Goal: Task Accomplishment & Management: Complete application form

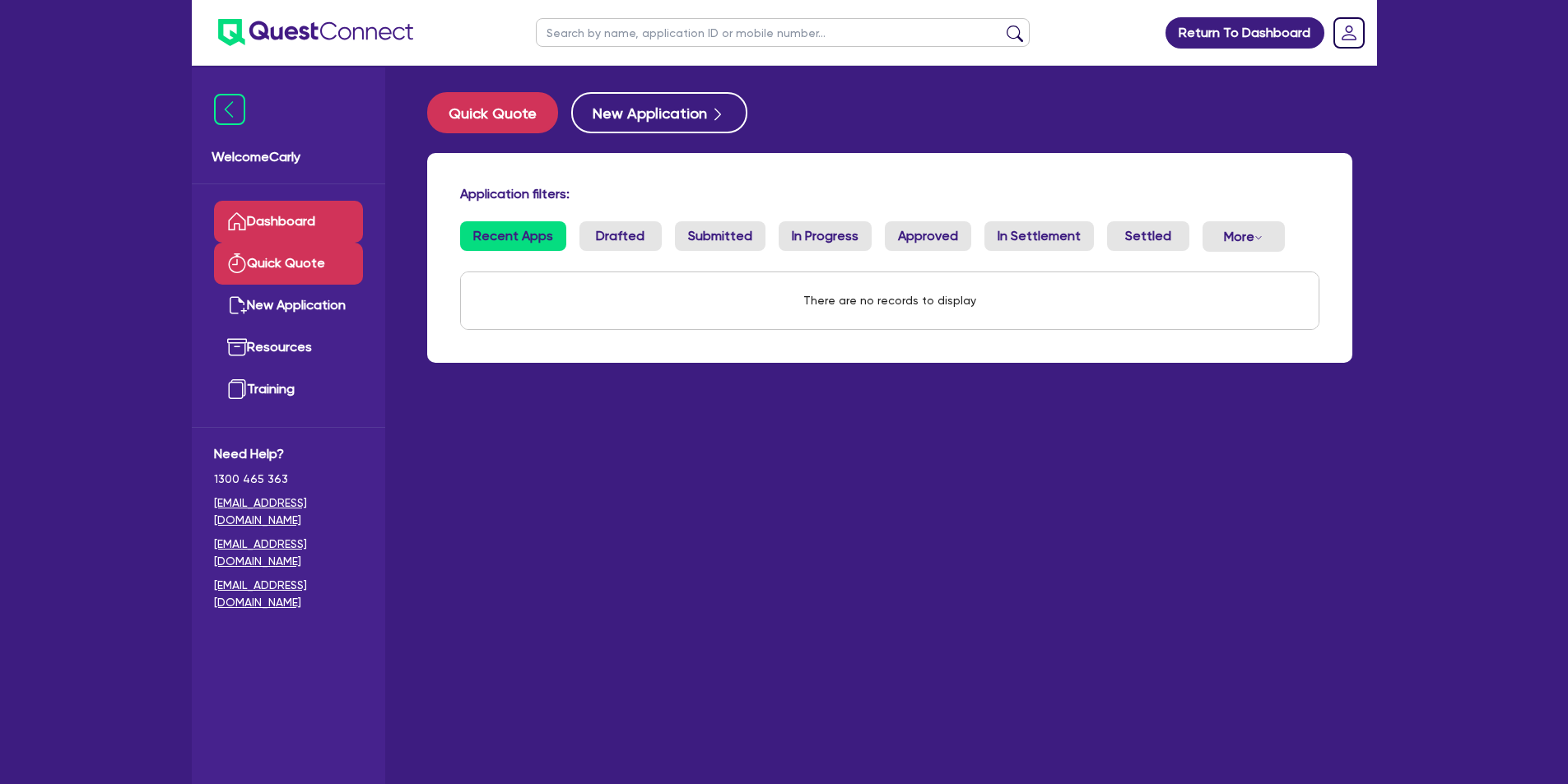
click at [270, 258] on link "Quick Quote" at bounding box center [289, 264] width 149 height 42
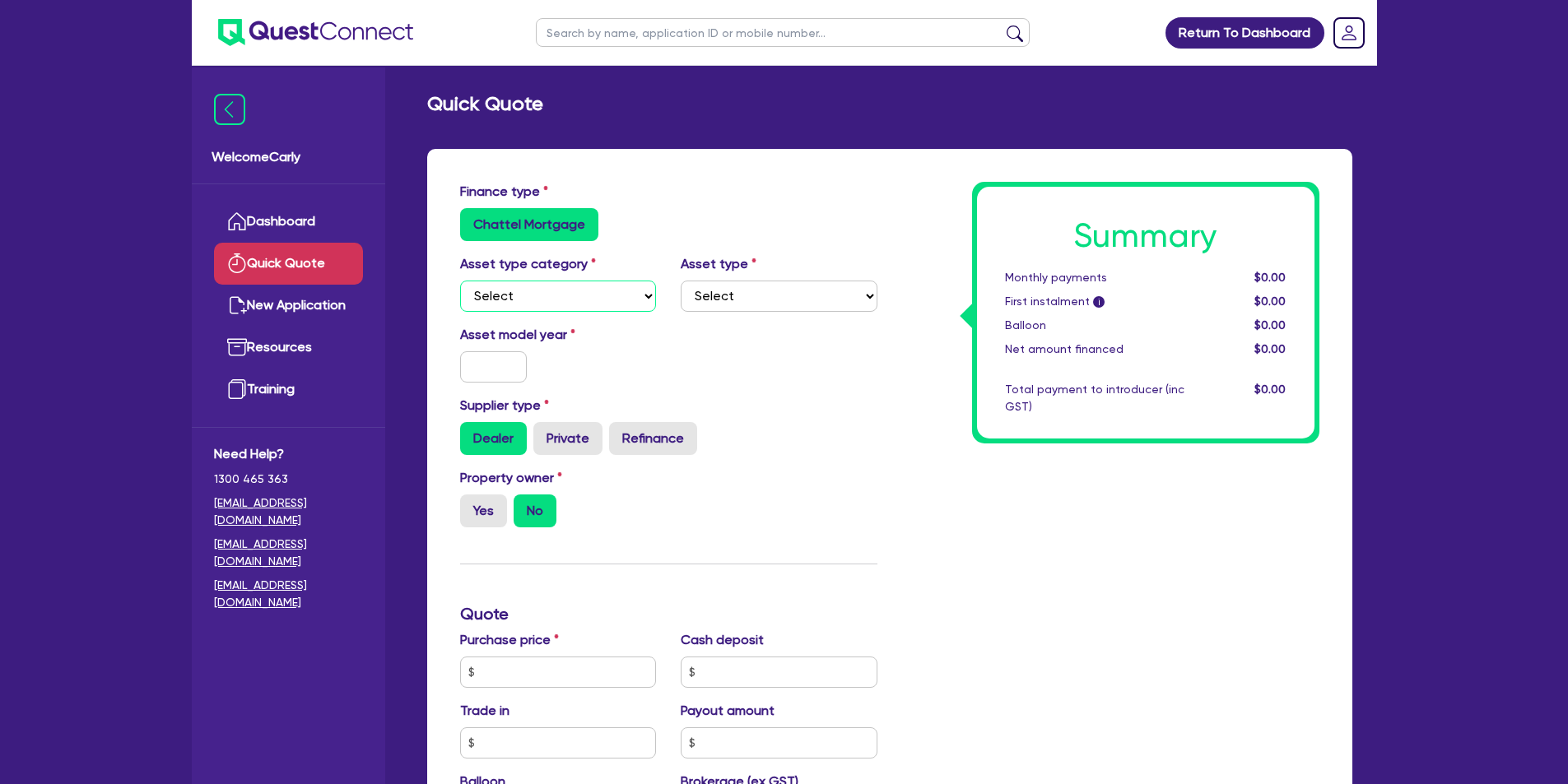
click at [531, 295] on select "Select Cars and light trucks Primary assets Secondary assets Tertiary assets" at bounding box center [558, 296] width 197 height 31
select select "CARS_AND_LIGHT_TRUCKS"
click at [460, 280] on select "Select Cars and light trucks Primary assets Secondary assets Tertiary assets" at bounding box center [558, 296] width 197 height 31
click at [759, 300] on select "Select Passenger vehicles Vans and utes Light trucks up to 4.5 tonne" at bounding box center [779, 296] width 197 height 31
select select "PASSENGER_VEHICLES"
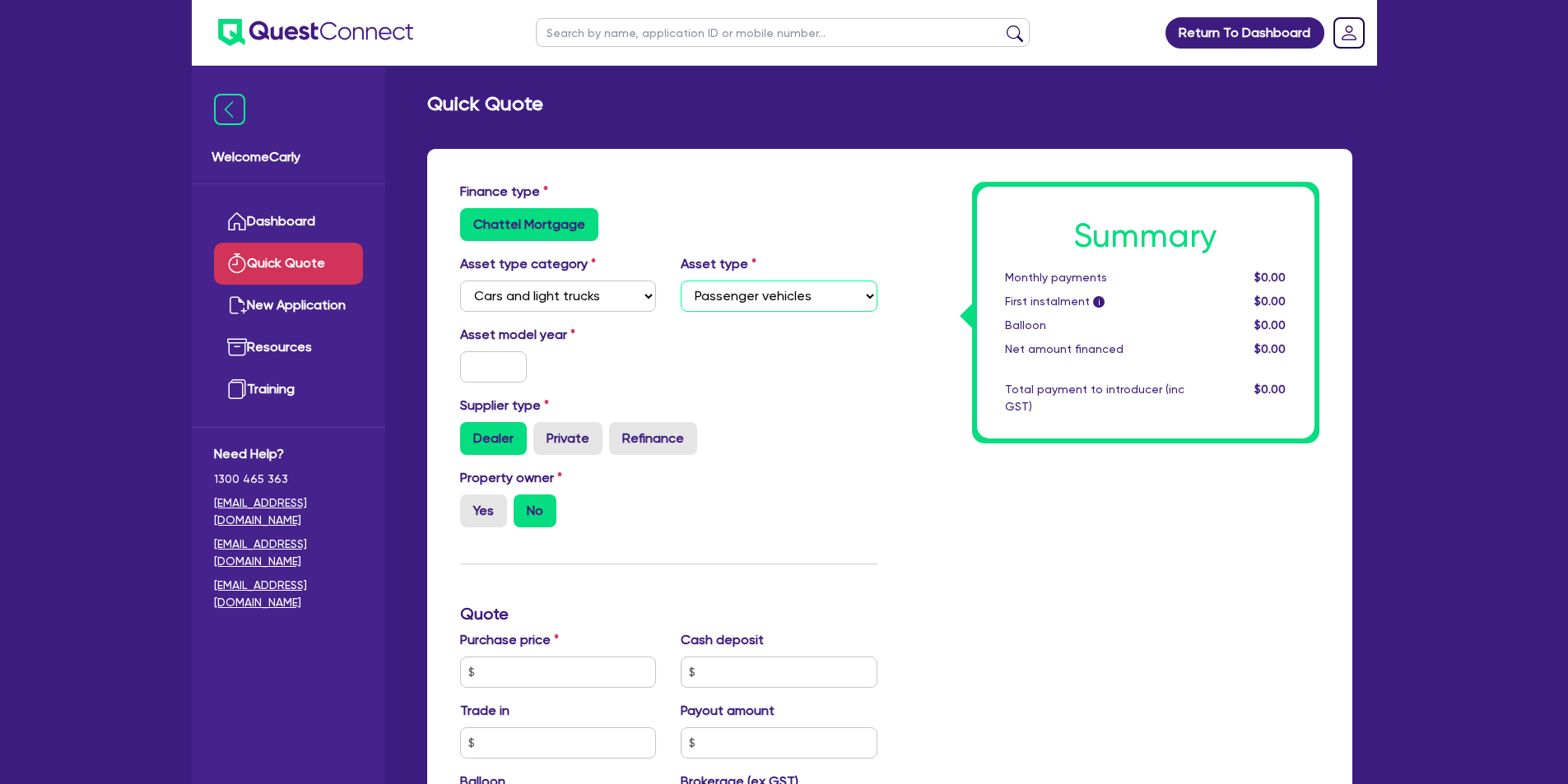
click at [681, 280] on select "Select Passenger vehicles Vans and utes Light trucks up to 4.5 tonne" at bounding box center [779, 296] width 197 height 31
click at [504, 371] on input "text" at bounding box center [494, 367] width 67 height 31
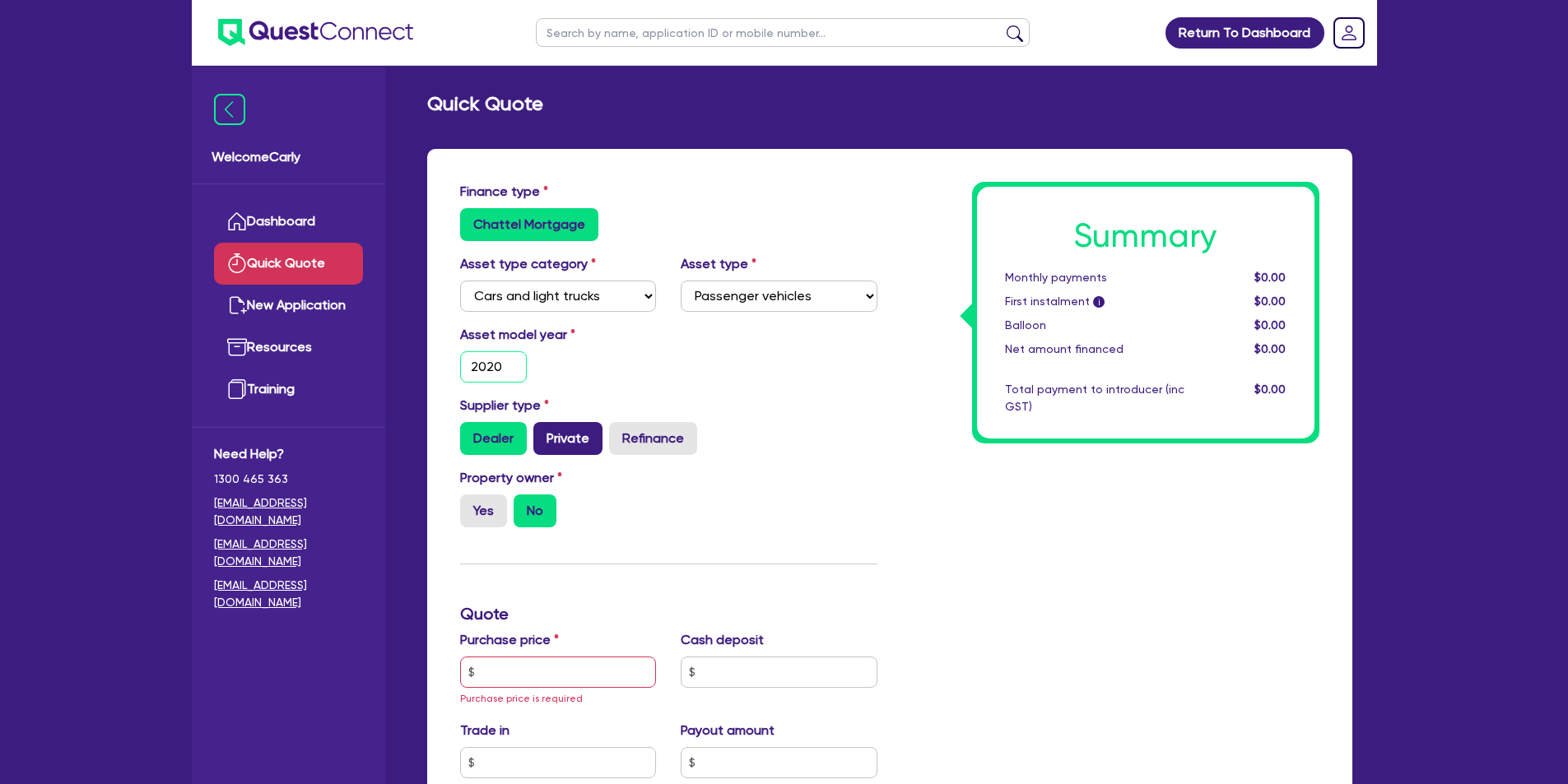
type input "2020"
click at [570, 430] on label "Private" at bounding box center [568, 439] width 69 height 33
click at [544, 430] on input "Private" at bounding box center [539, 428] width 11 height 11
radio input "true"
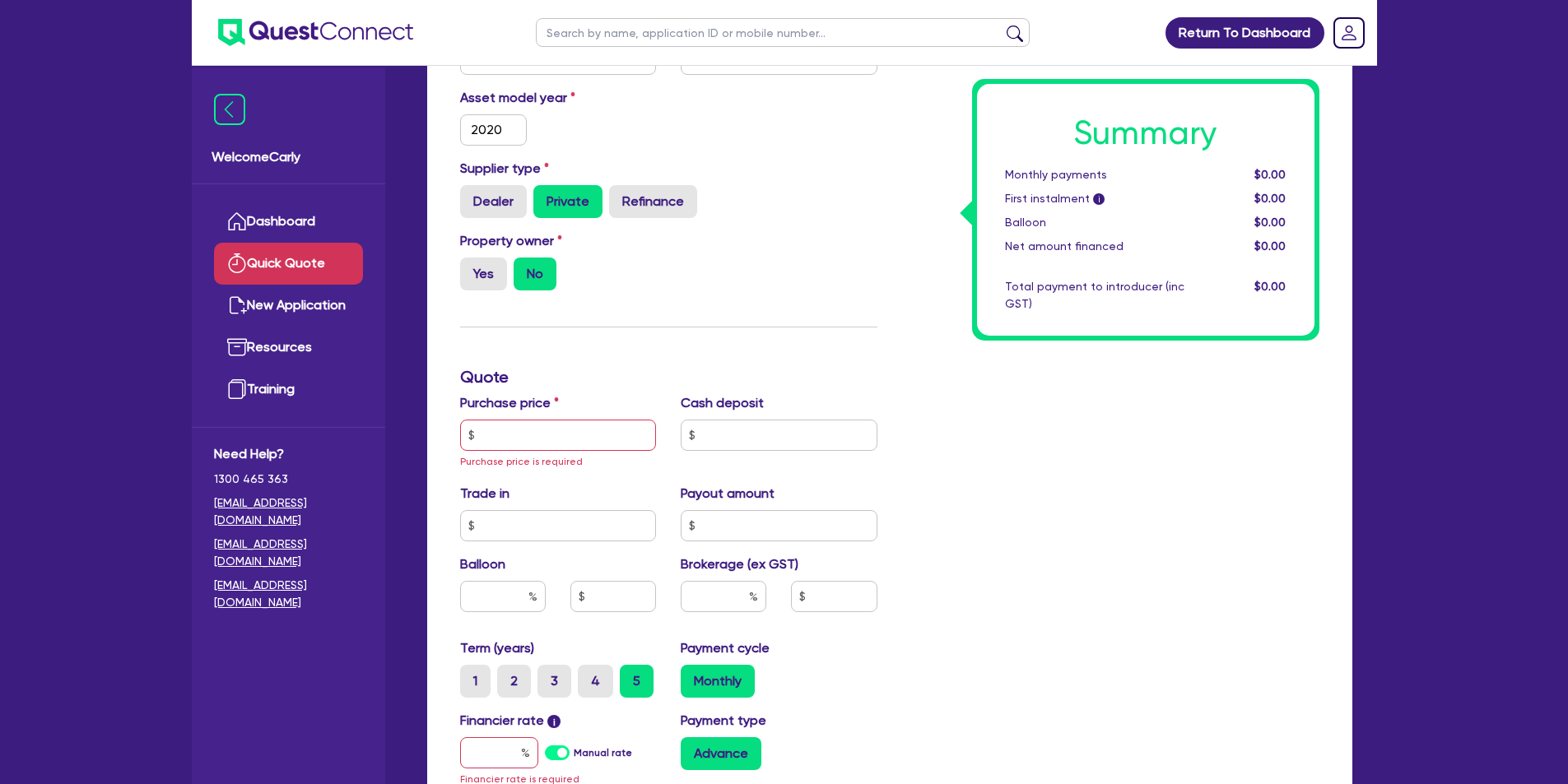
scroll to position [247, 0]
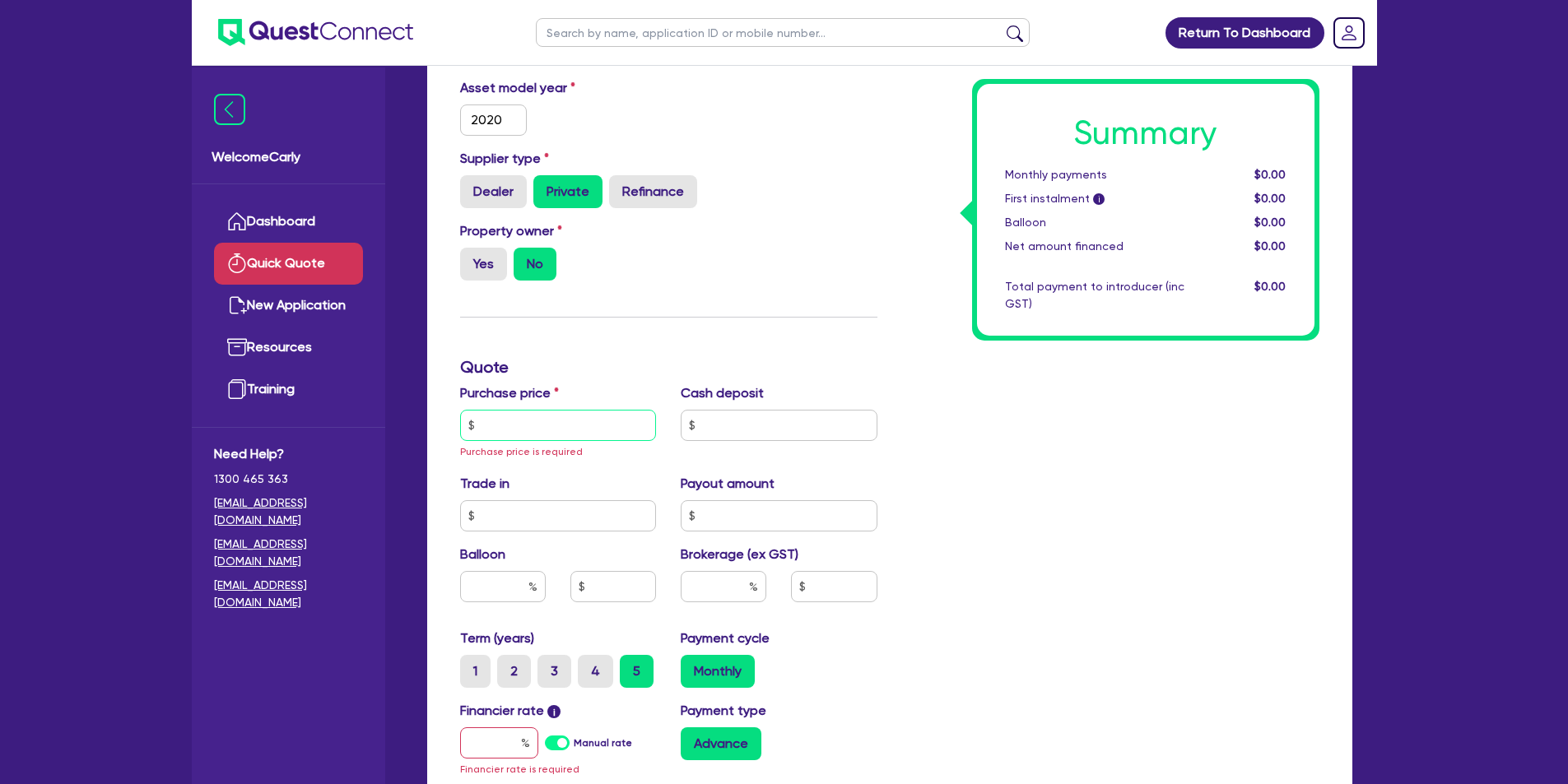
click at [545, 432] on input "text" at bounding box center [558, 425] width 197 height 31
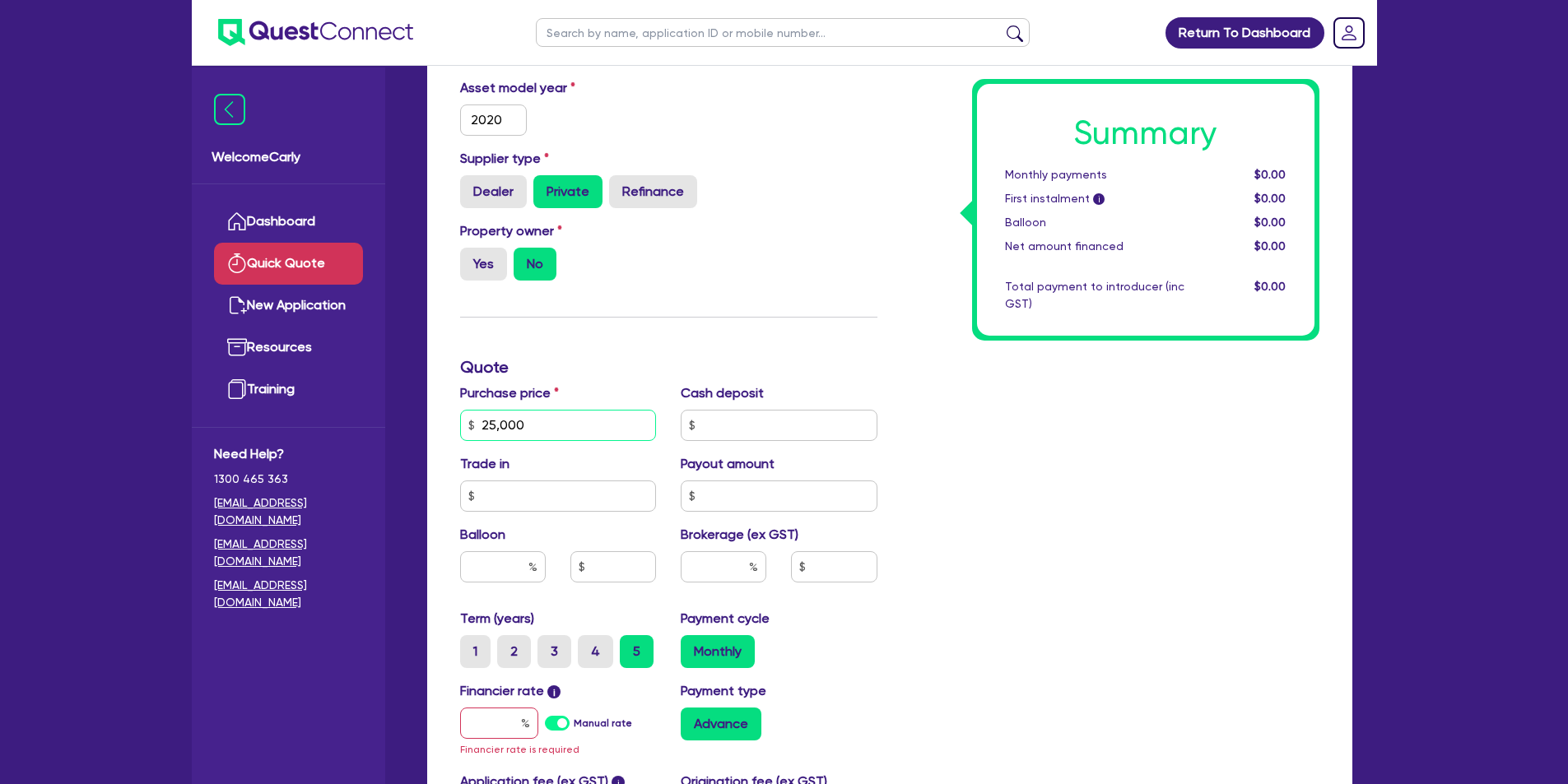
type input "25,000"
click at [789, 437] on input "text" at bounding box center [779, 425] width 197 height 31
type input "0"
click at [583, 495] on input "text" at bounding box center [558, 496] width 197 height 31
type input "0"
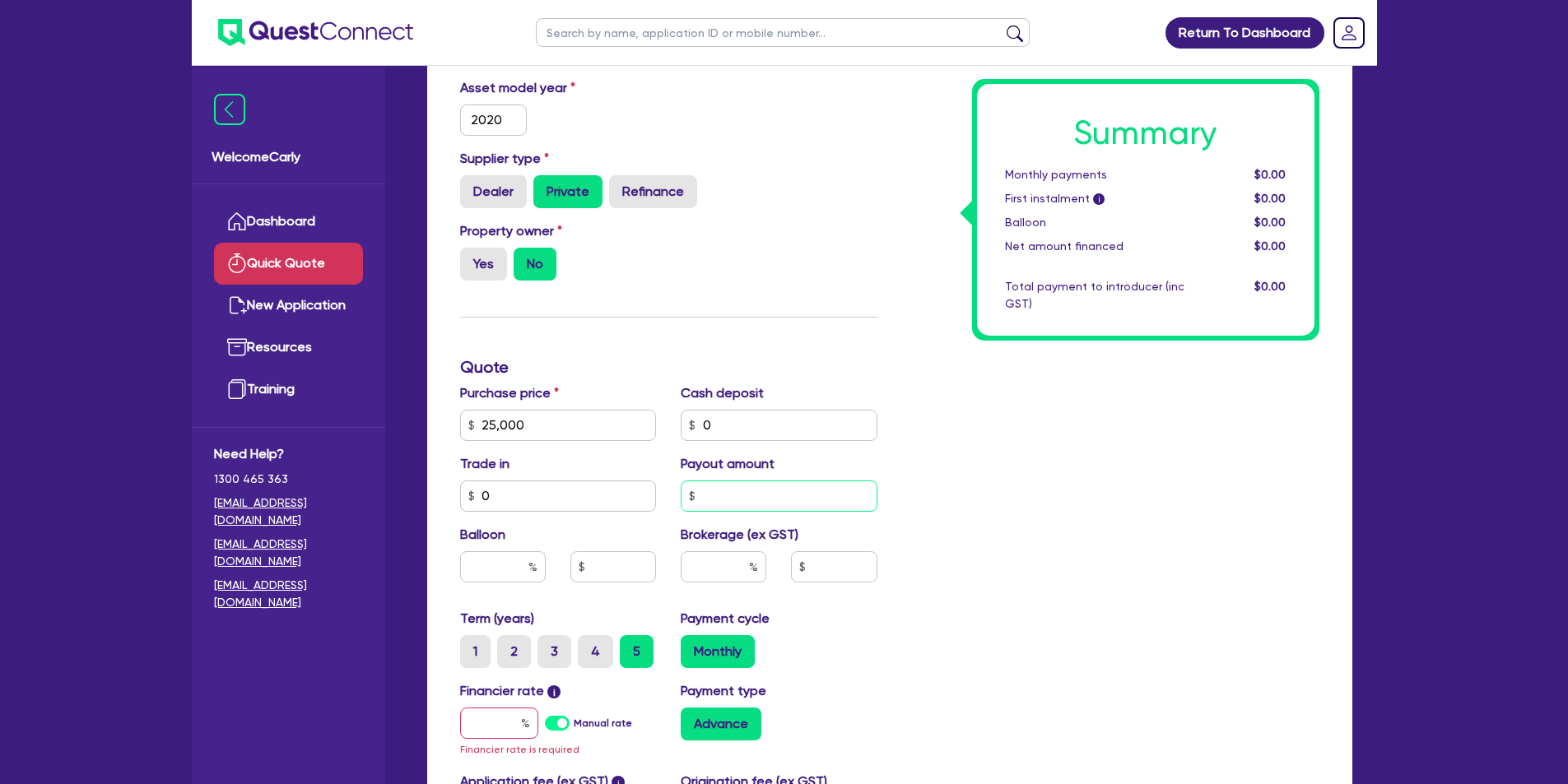
click at [728, 493] on input "text" at bounding box center [779, 496] width 197 height 31
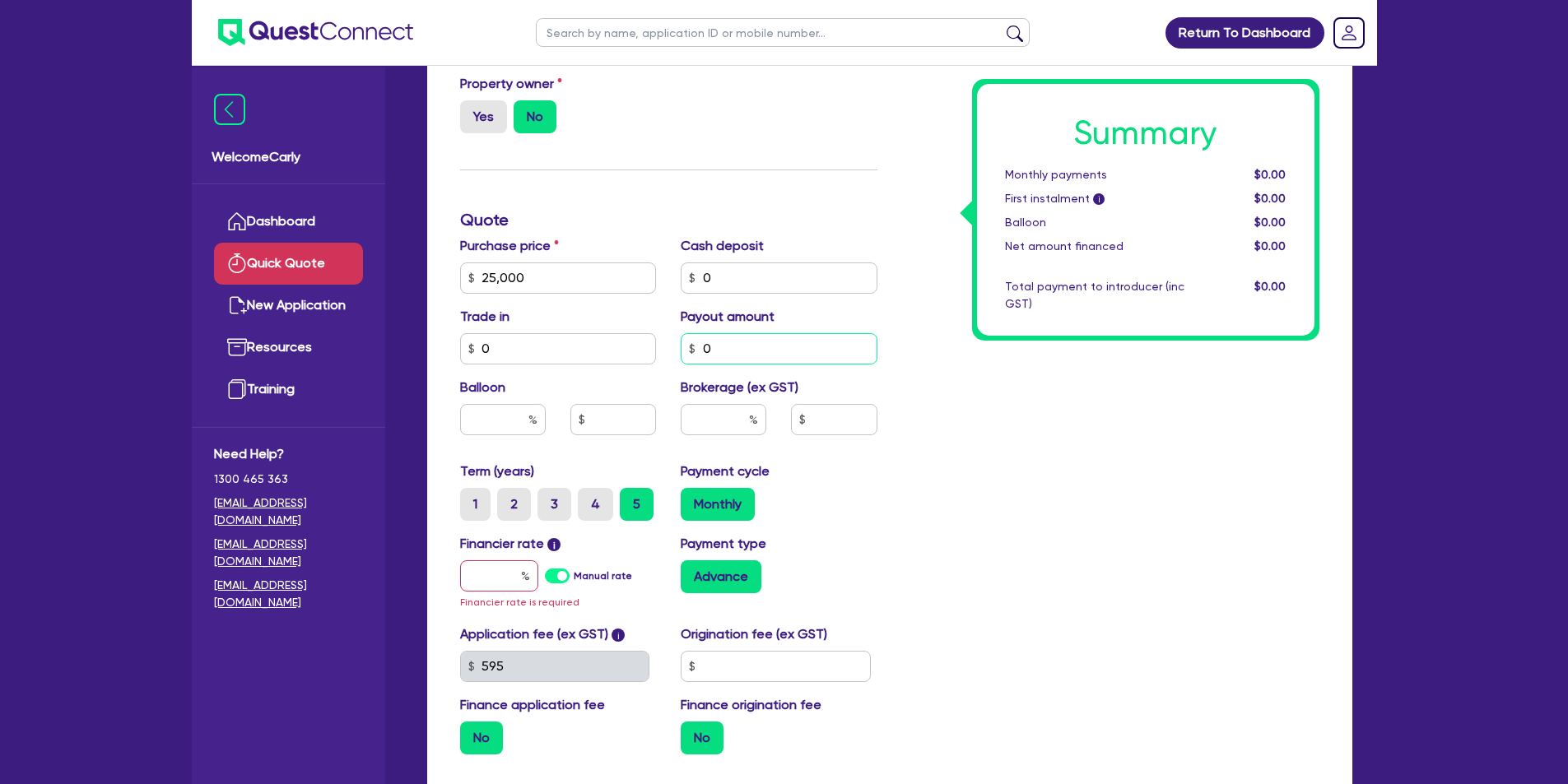
scroll to position [412, 0]
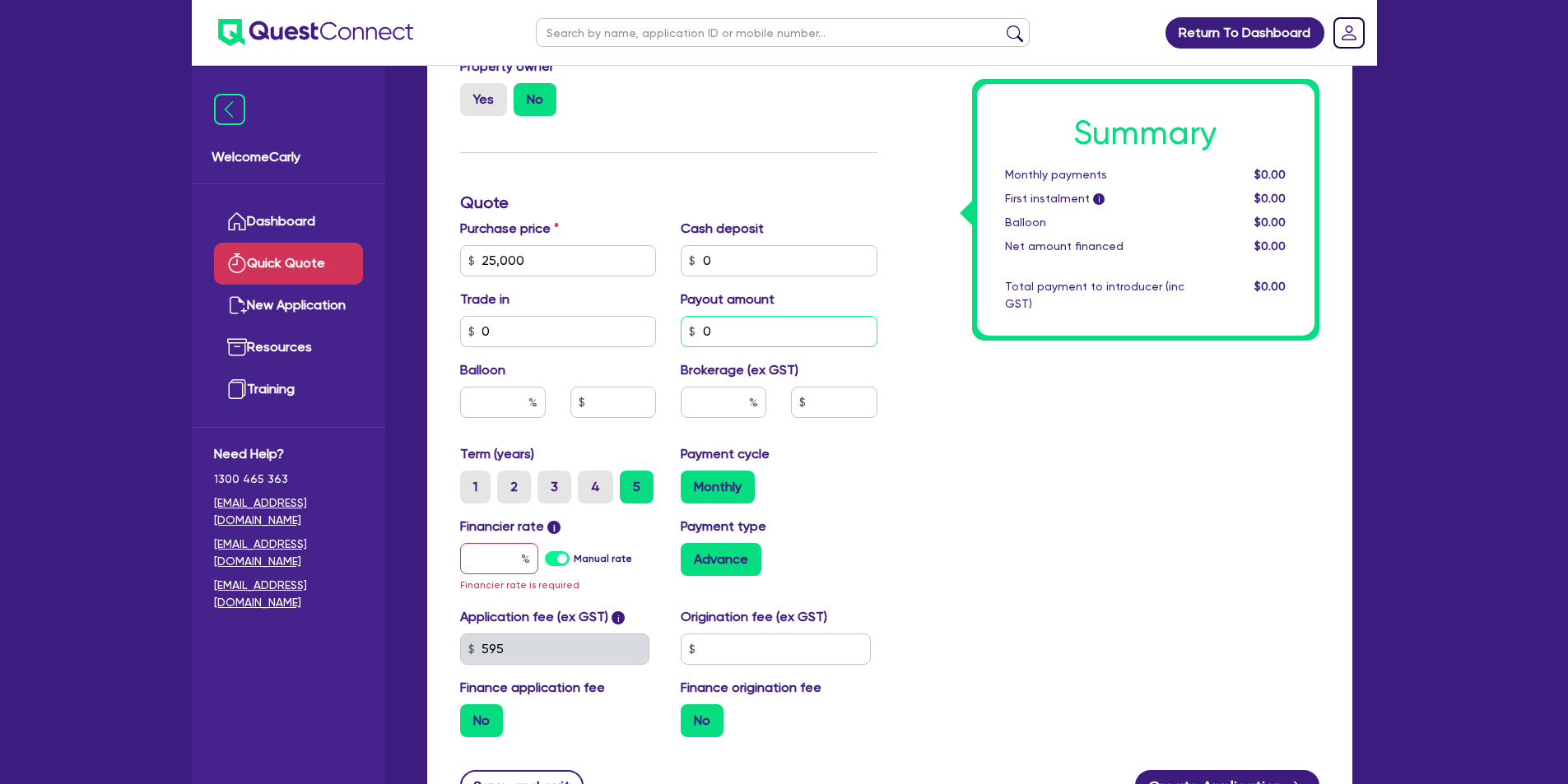
type input "0"
click at [491, 396] on input "text" at bounding box center [503, 402] width 86 height 31
type input "35"
click at [618, 399] on input "text" at bounding box center [613, 402] width 86 height 31
click at [698, 399] on input "text" at bounding box center [724, 402] width 86 height 31
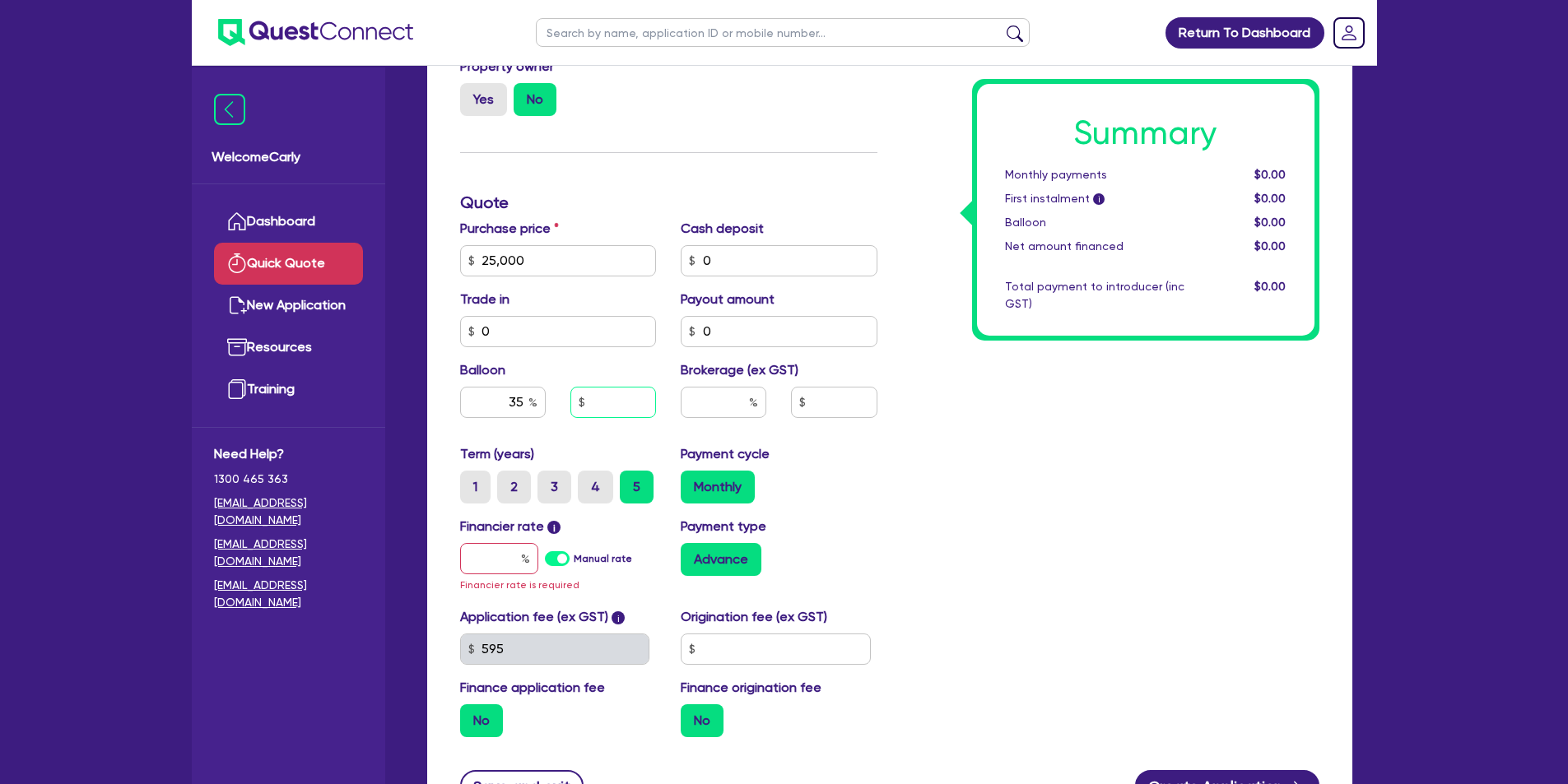
click at [609, 401] on input "text" at bounding box center [613, 402] width 86 height 31
click at [718, 394] on input "text" at bounding box center [724, 402] width 86 height 31
type input "4"
click at [890, 420] on div "Summary Monthly payments $0.00 First instalment i $0.00 Balloon $0.00 Net amoun…" at bounding box center [1110, 260] width 442 height 981
click at [834, 406] on input "text" at bounding box center [834, 402] width 86 height 31
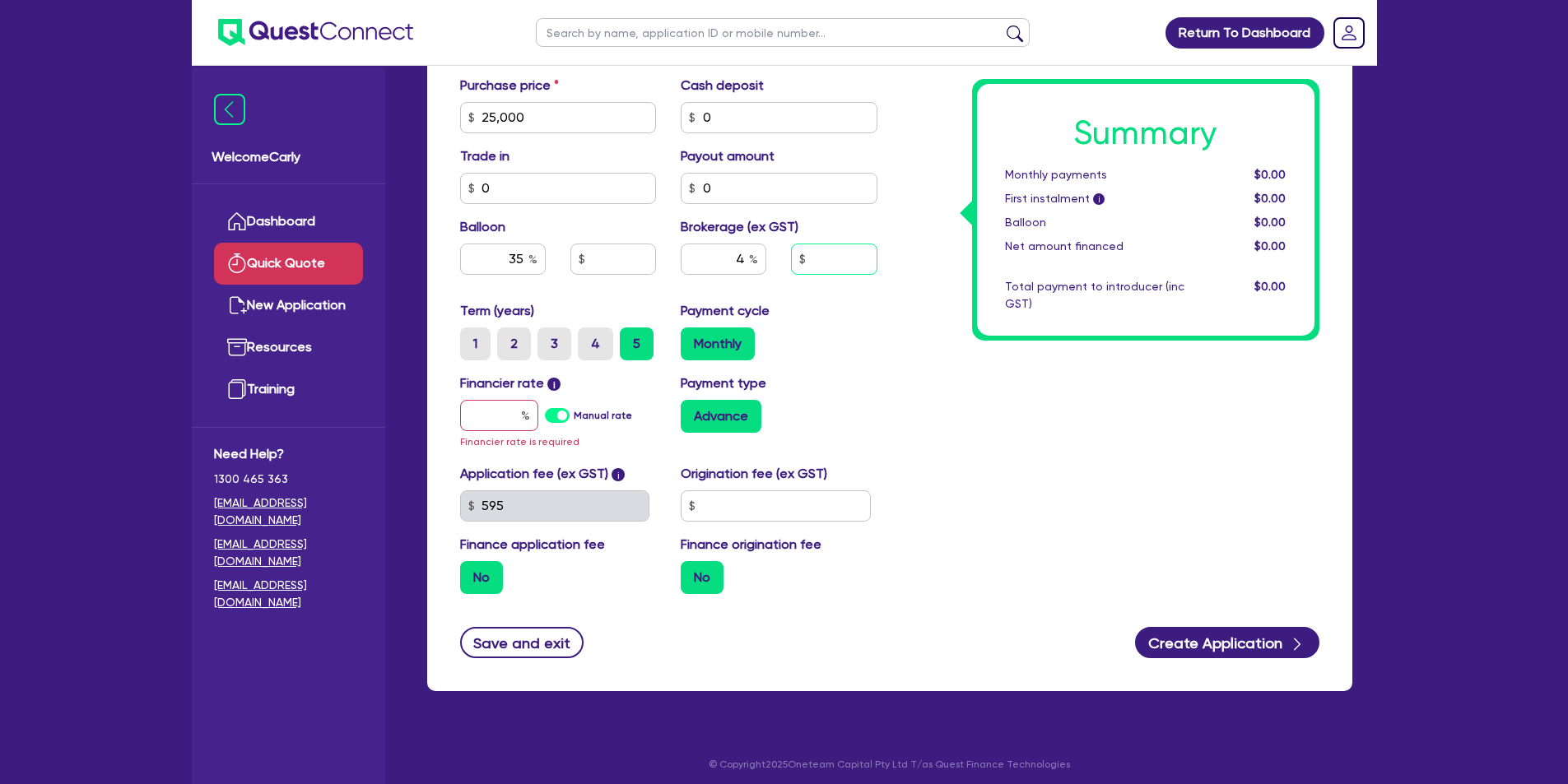
scroll to position [562, 0]
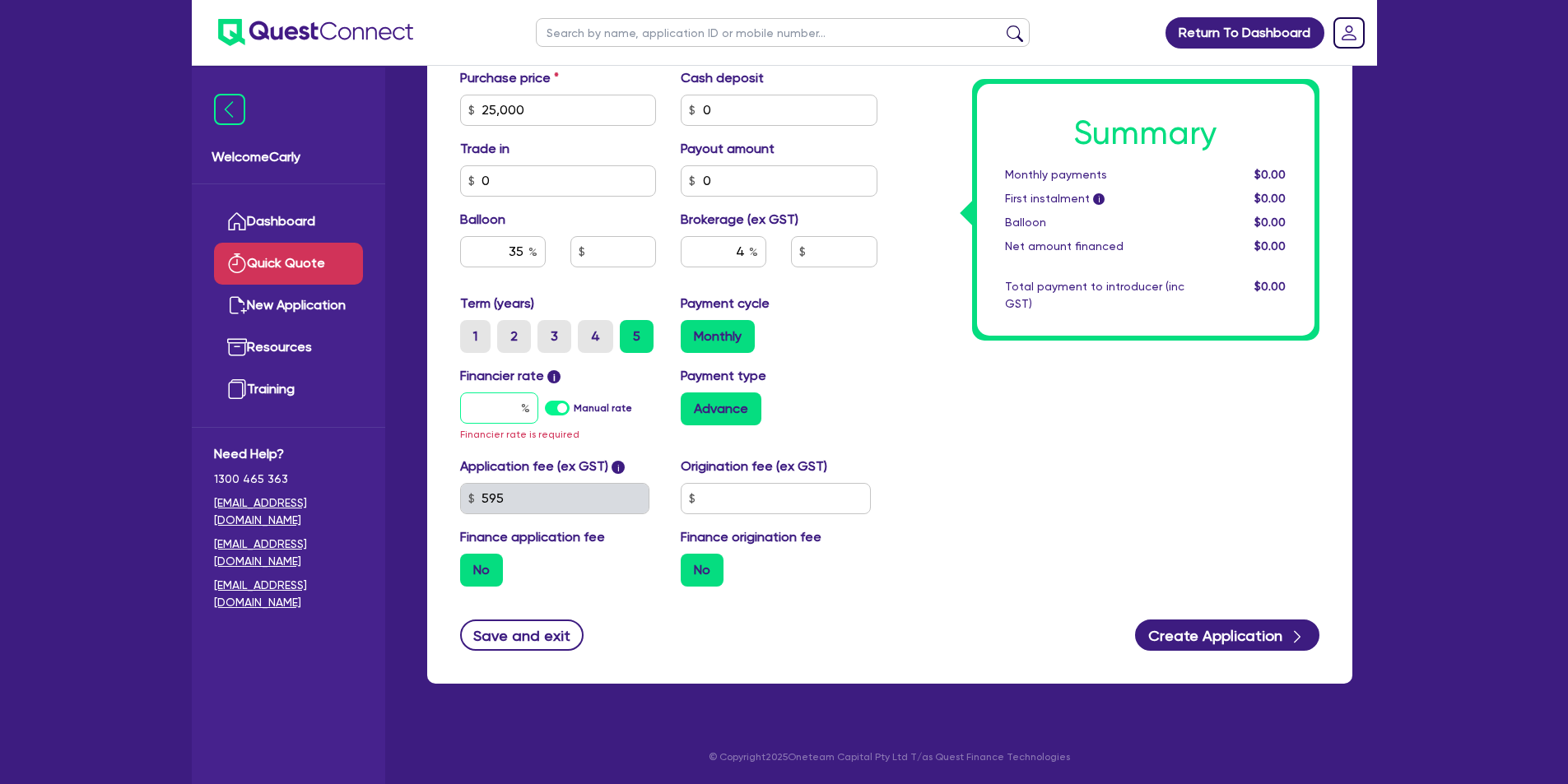
click at [484, 415] on input "text" at bounding box center [499, 408] width 78 height 31
click at [574, 408] on label "Manual rate" at bounding box center [603, 408] width 58 height 15
click at [0, 0] on input "Manual rate" at bounding box center [0, 0] width 0 height 0
type input "8,750"
type input "1,000"
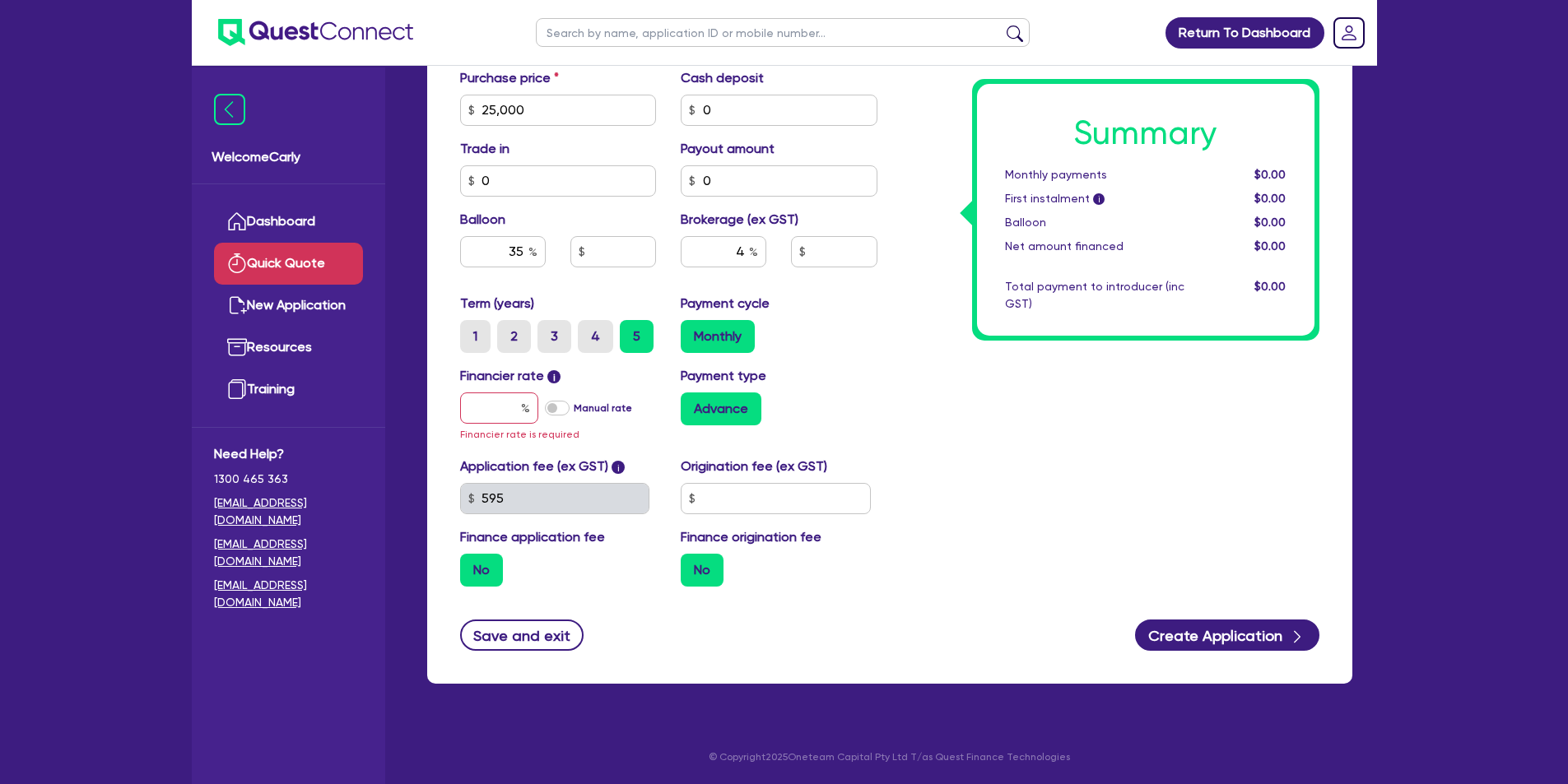
type input "17"
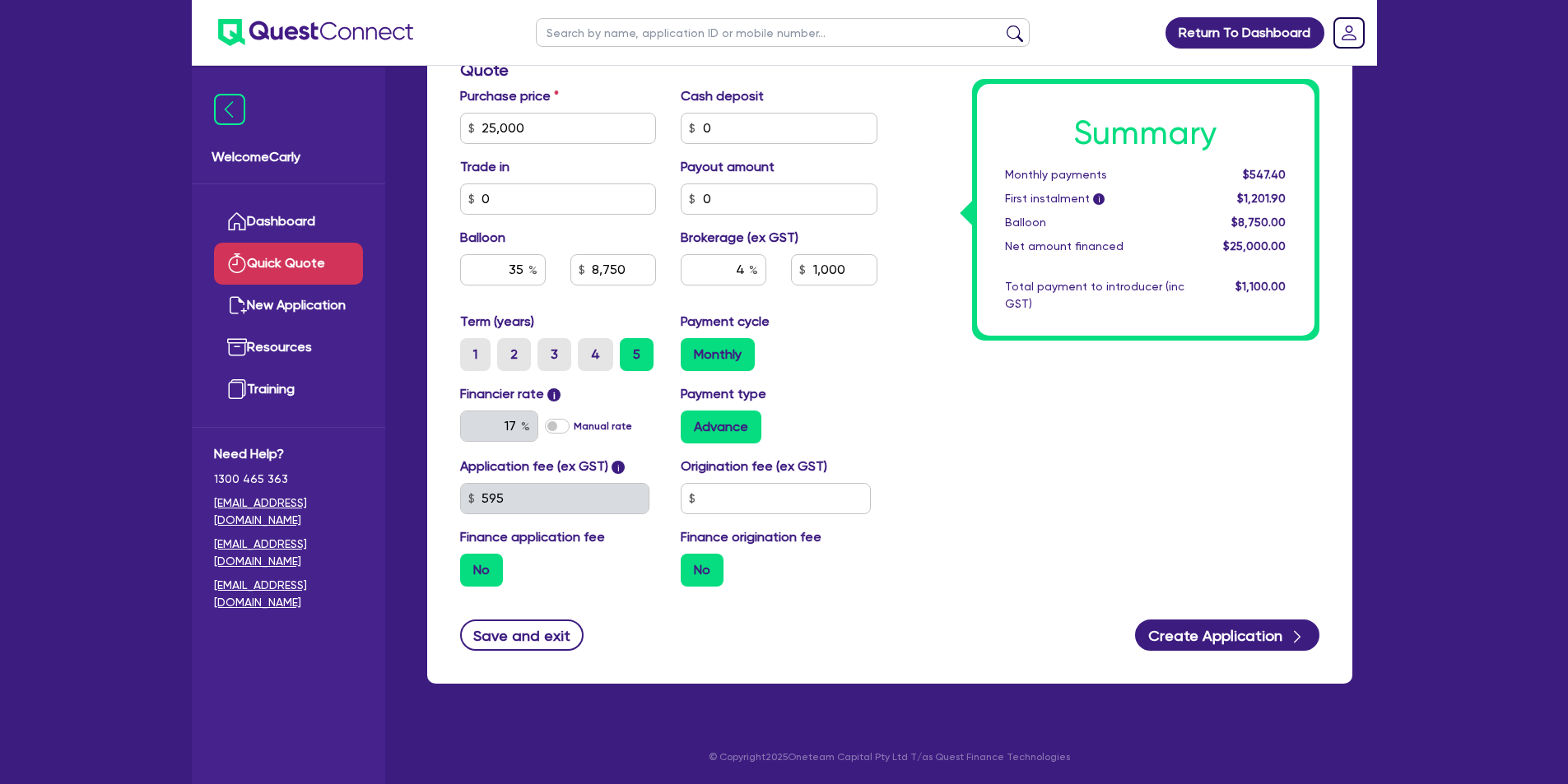
scroll to position [544, 0]
click at [711, 499] on input "text" at bounding box center [776, 499] width 190 height 31
type input "900"
type input "8,750"
type input "1,000"
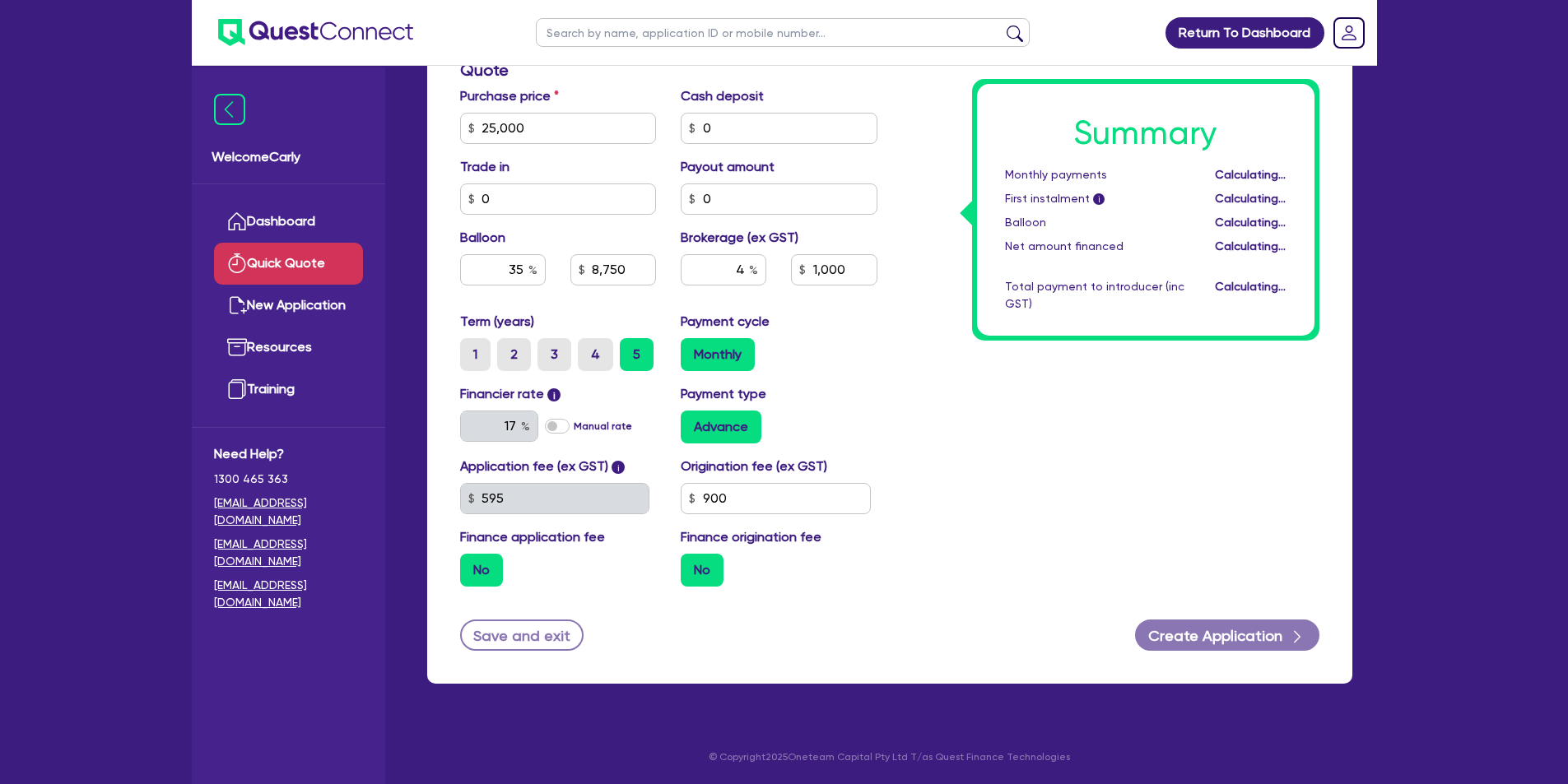
click at [930, 459] on div "Summary Monthly payments Calculating... First instalment i Calculating... Ballo…" at bounding box center [1110, 118] width 442 height 962
type input "8,750"
type input "1,000"
drag, startPoint x: 490, startPoint y: 269, endPoint x: 531, endPoint y: 276, distance: 41.6
click at [531, 276] on div "35" at bounding box center [503, 270] width 86 height 31
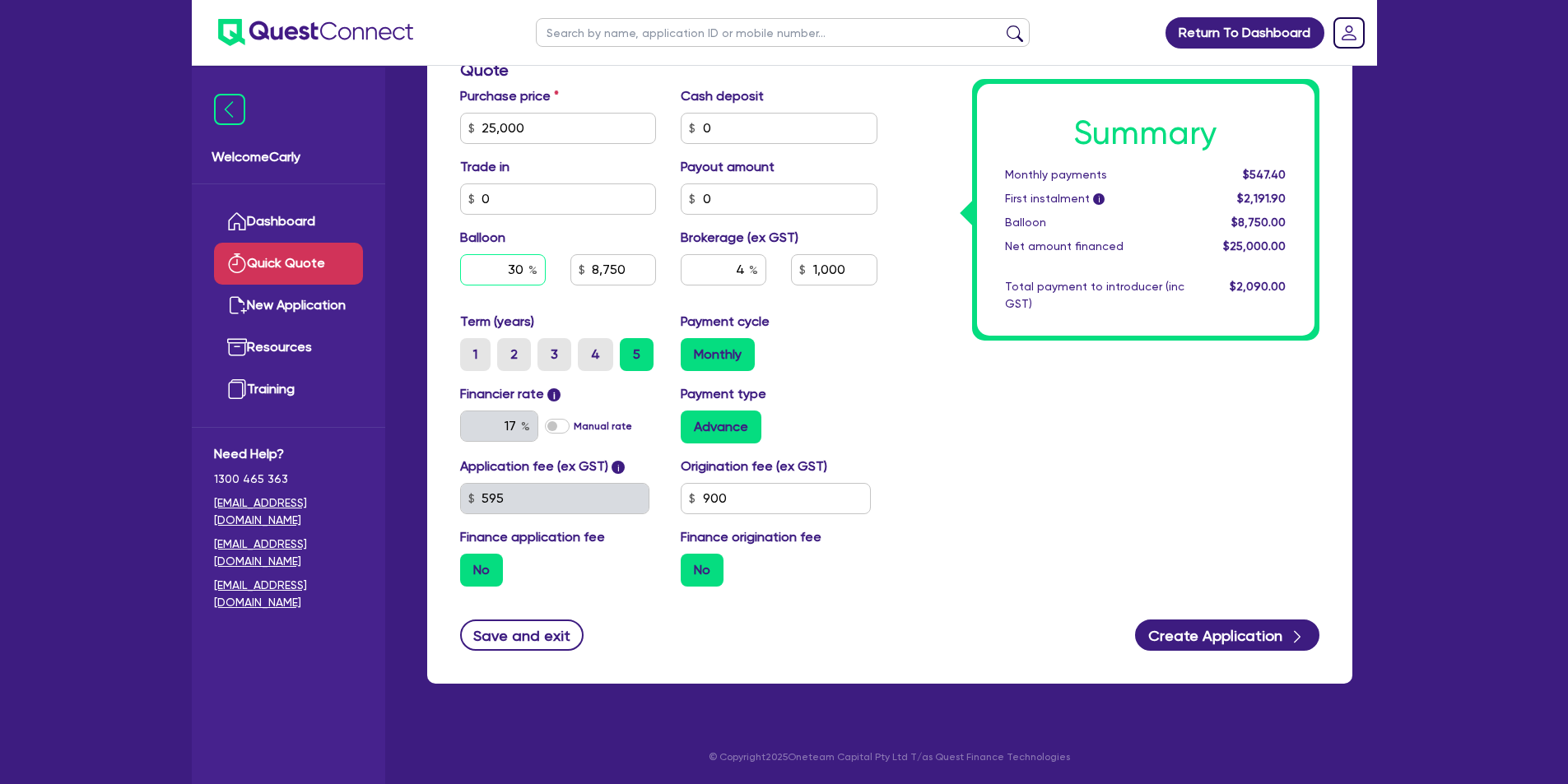
type input "30"
type input "8,750"
type input "1,000"
type input "7,500"
type input "1,000"
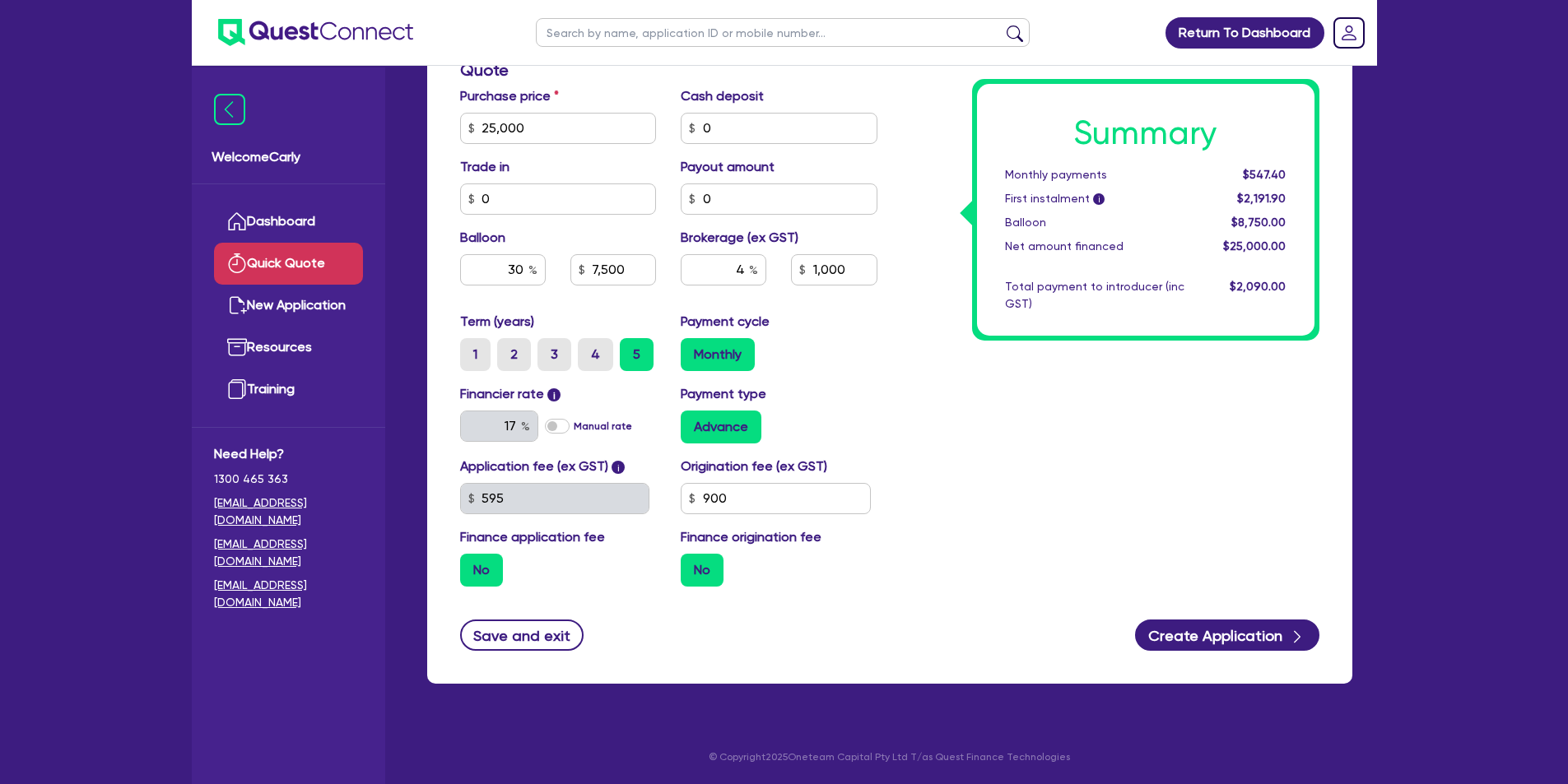
click at [886, 382] on div "Term (years) 1 2 3 4 5 Payment cycle Monthly" at bounding box center [668, 349] width 442 height 73
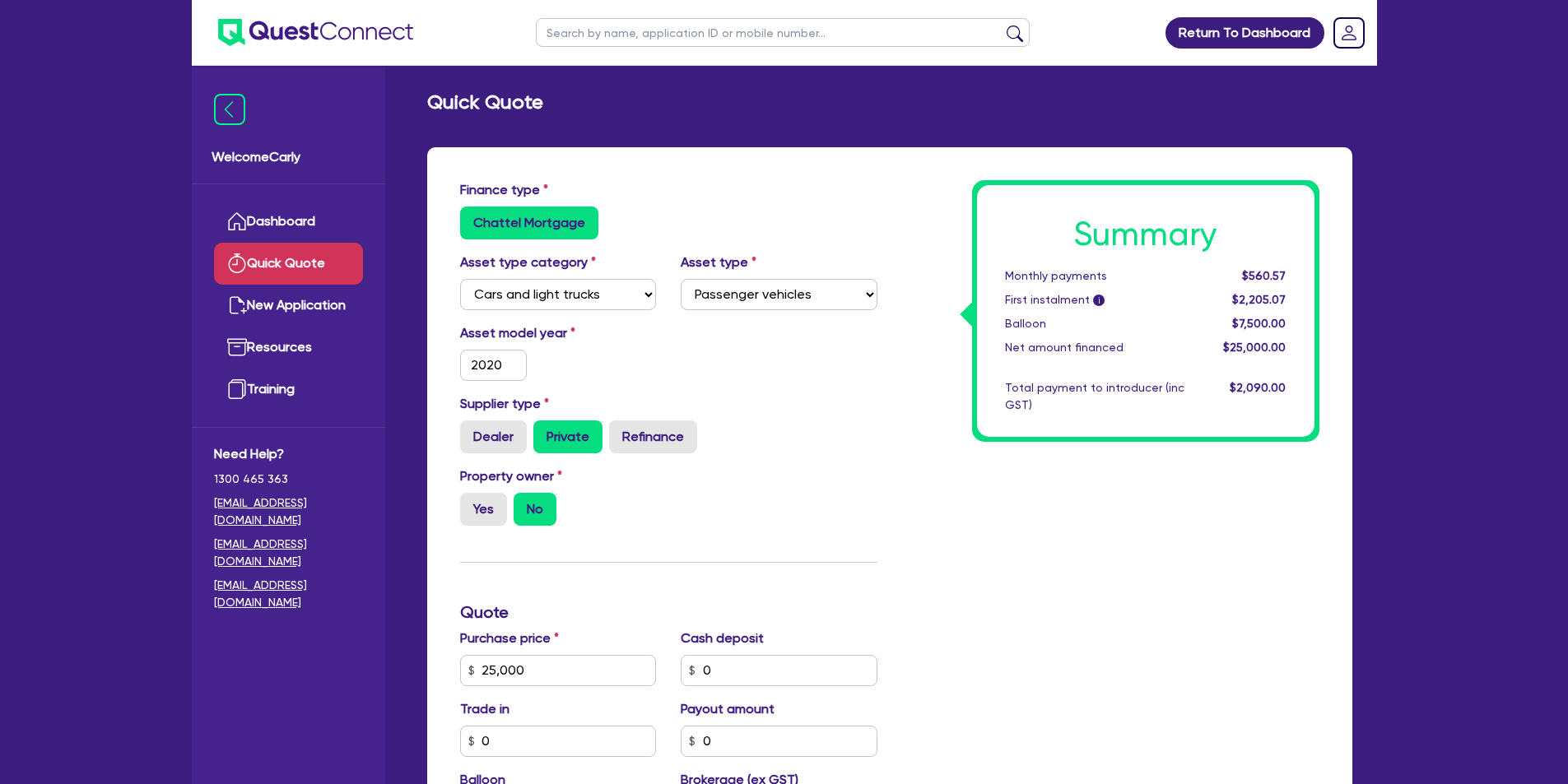
scroll to position [0, 0]
